Goal: Information Seeking & Learning: Learn about a topic

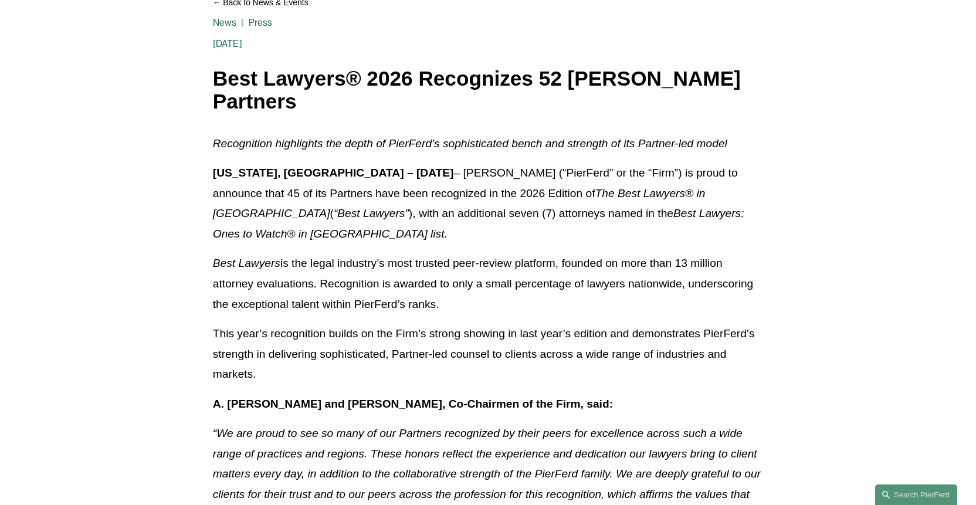
scroll to position [151, 0]
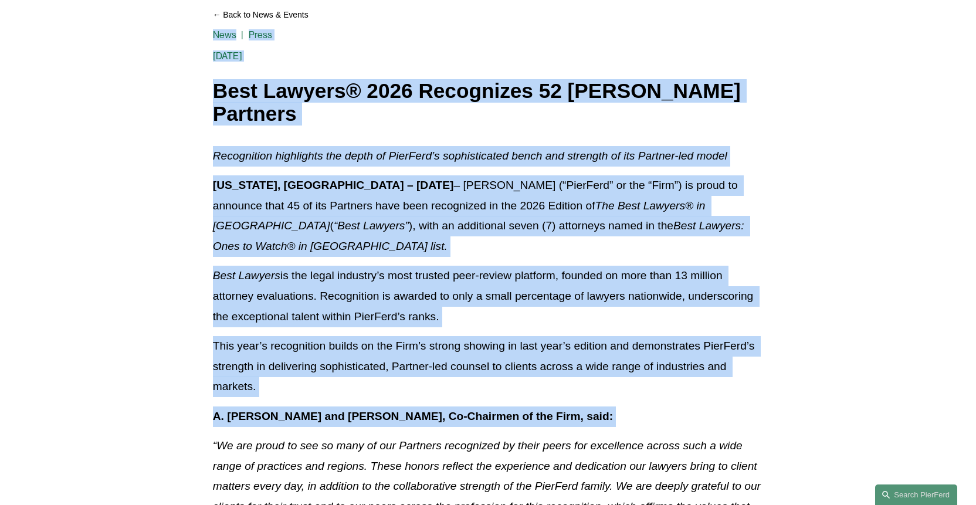
drag, startPoint x: 212, startPoint y: 72, endPoint x: 168, endPoint y: 419, distance: 349.6
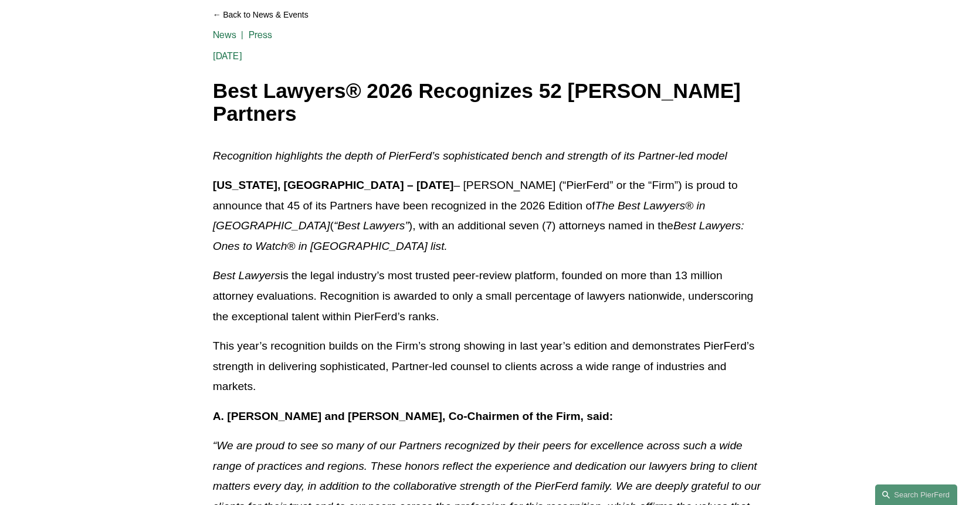
click at [218, 336] on p "This year’s recognition builds on the Firm’s strong showing in last year’s edit…" at bounding box center [488, 366] width 551 height 61
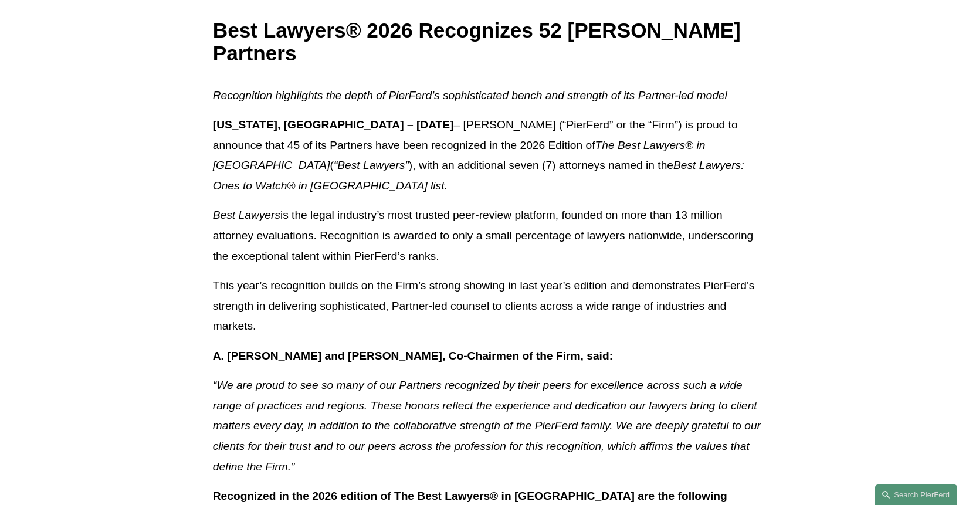
scroll to position [266, 0]
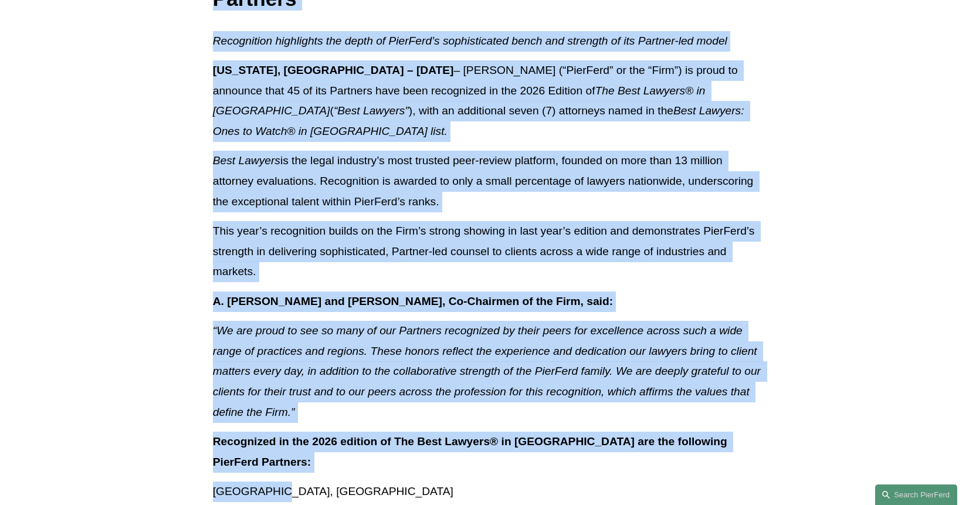
drag, startPoint x: 215, startPoint y: 102, endPoint x: 290, endPoint y: 438, distance: 343.7
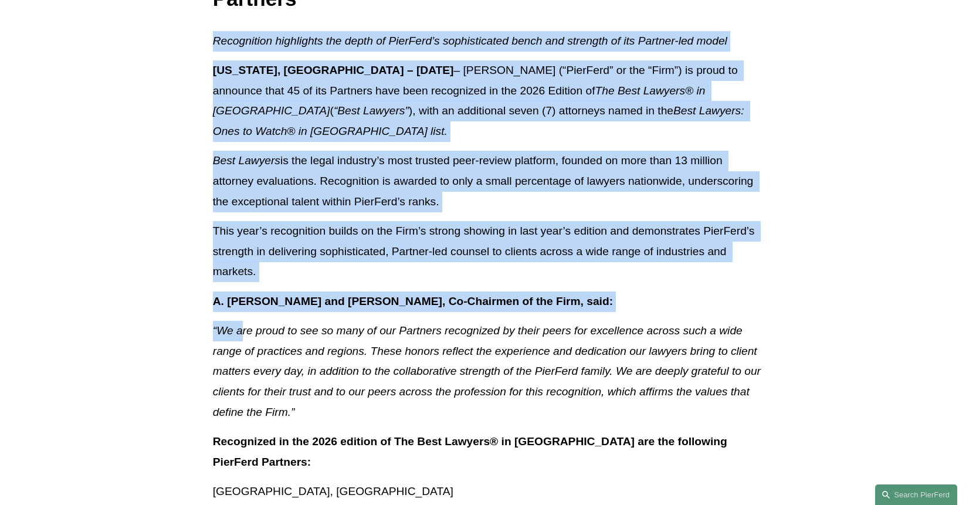
drag, startPoint x: 212, startPoint y: 38, endPoint x: 238, endPoint y: 310, distance: 273.4
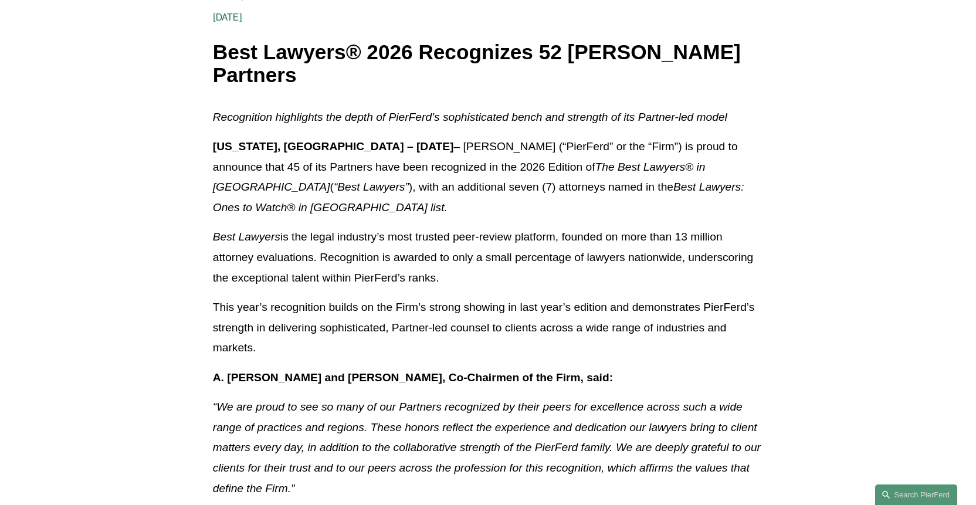
click at [282, 432] on p "“We are proud to see so many of our Partners recognized by their peers for exce…" at bounding box center [488, 447] width 551 height 101
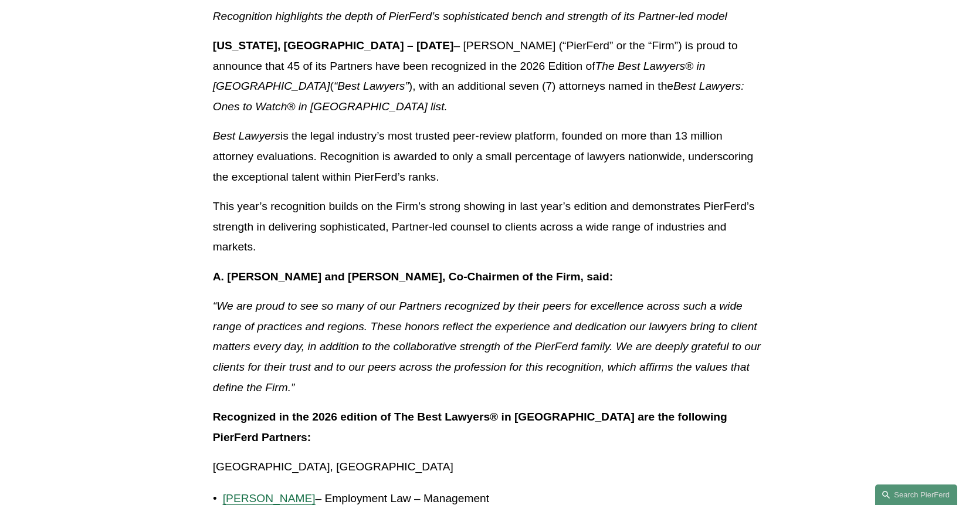
scroll to position [292, 0]
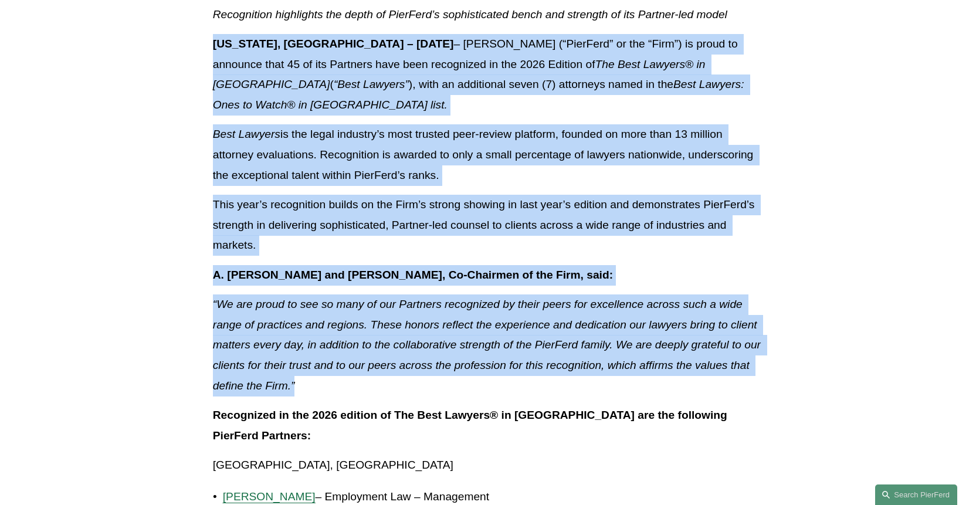
drag, startPoint x: 309, startPoint y: 361, endPoint x: 214, endPoint y: 20, distance: 354.0
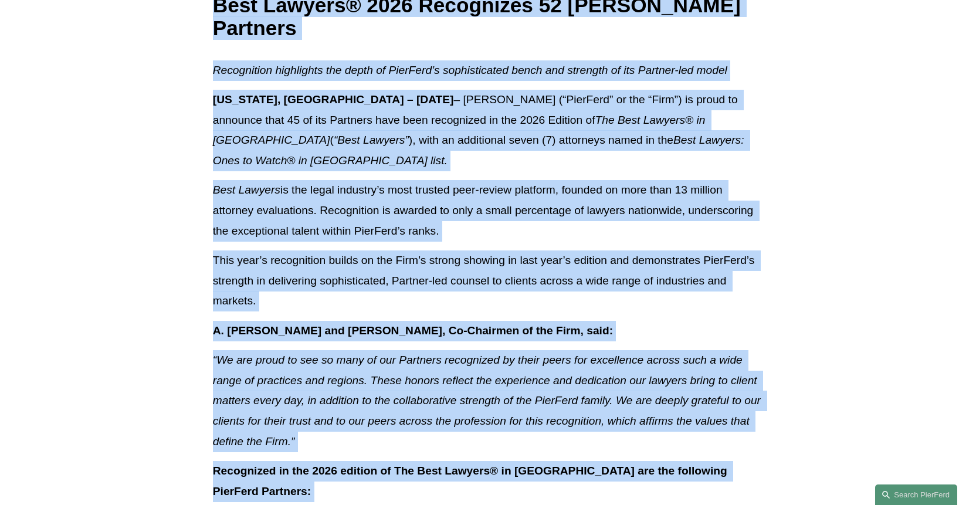
drag, startPoint x: 212, startPoint y: 3, endPoint x: 391, endPoint y: 480, distance: 509.9
copy div "Lore Ipsumdo® 7580 Sitametcon 54 Adipisc Elitseddo Eiusmodt Inci Utlab Etd 05 M…"
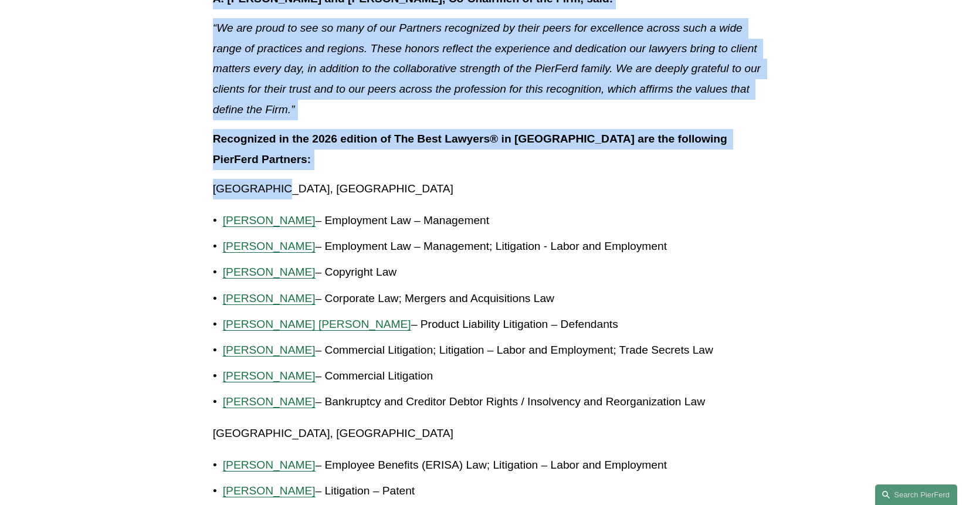
scroll to position [570, 0]
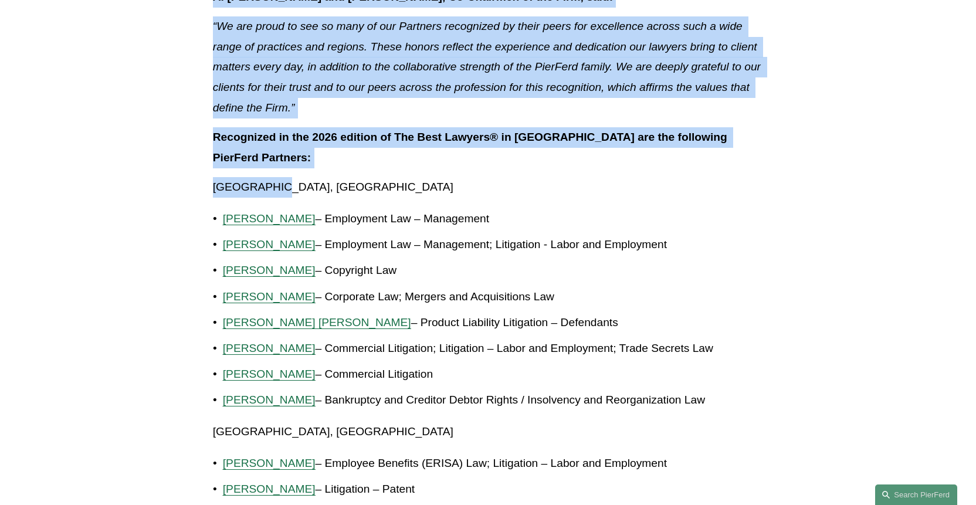
click at [601, 177] on p "[GEOGRAPHIC_DATA], [GEOGRAPHIC_DATA]" at bounding box center [488, 187] width 551 height 21
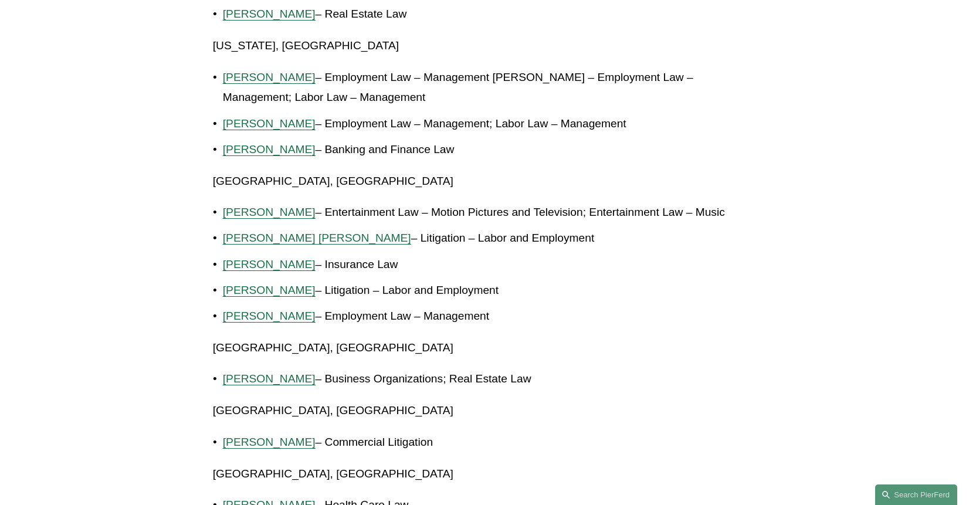
scroll to position [1915, 0]
